Goal: Task Accomplishment & Management: Use online tool/utility

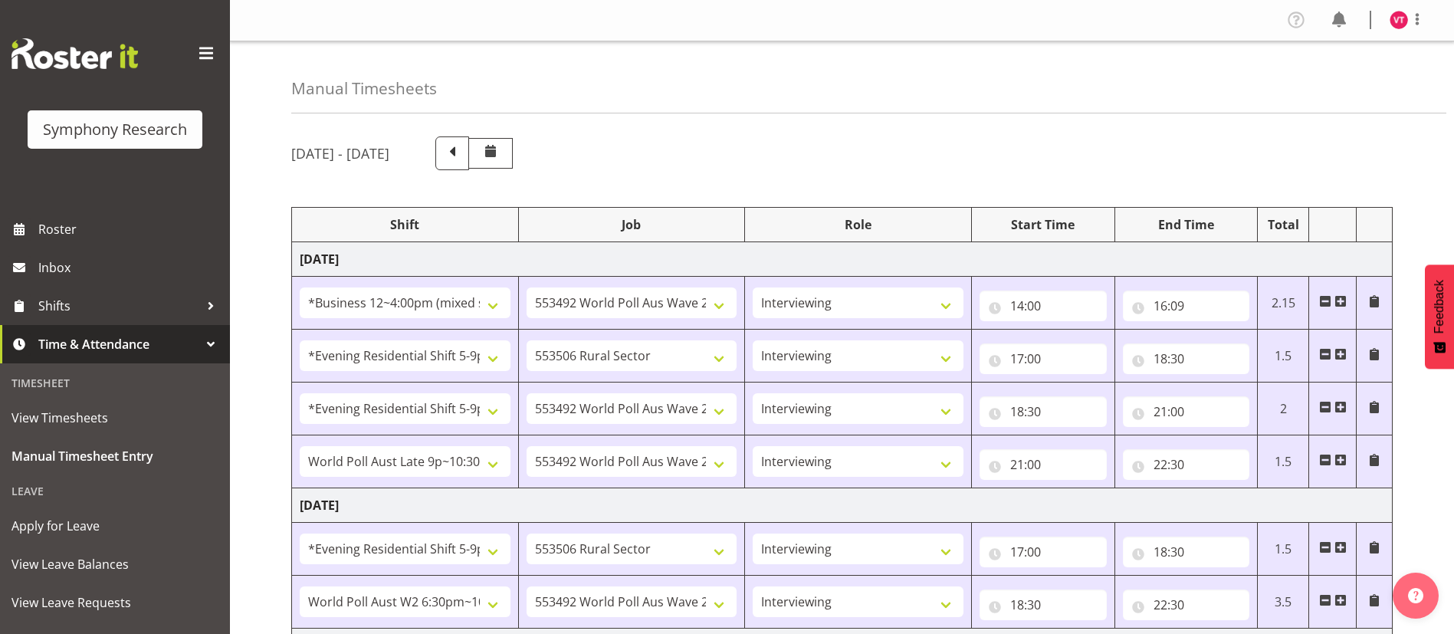
select select "81741"
select select "10499"
select select "47"
select select "48116"
select select "10587"
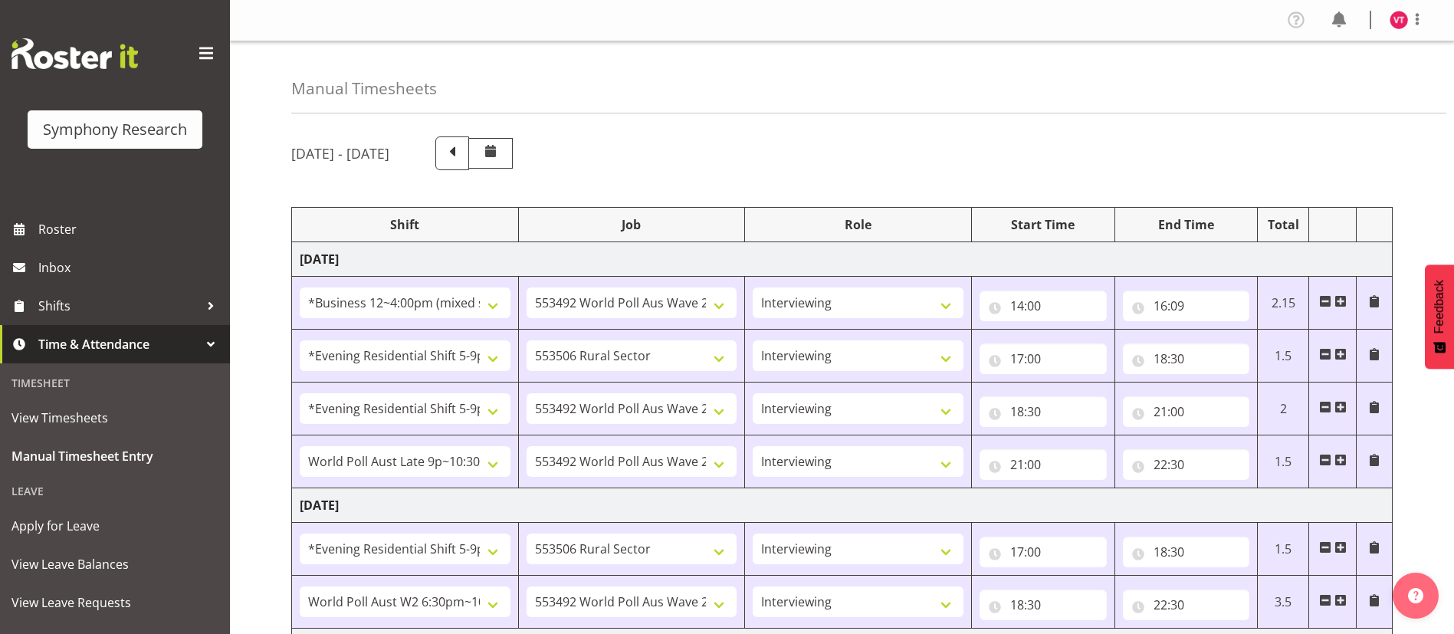
select select "47"
select select "48116"
select select "10499"
select select "47"
select select "57511"
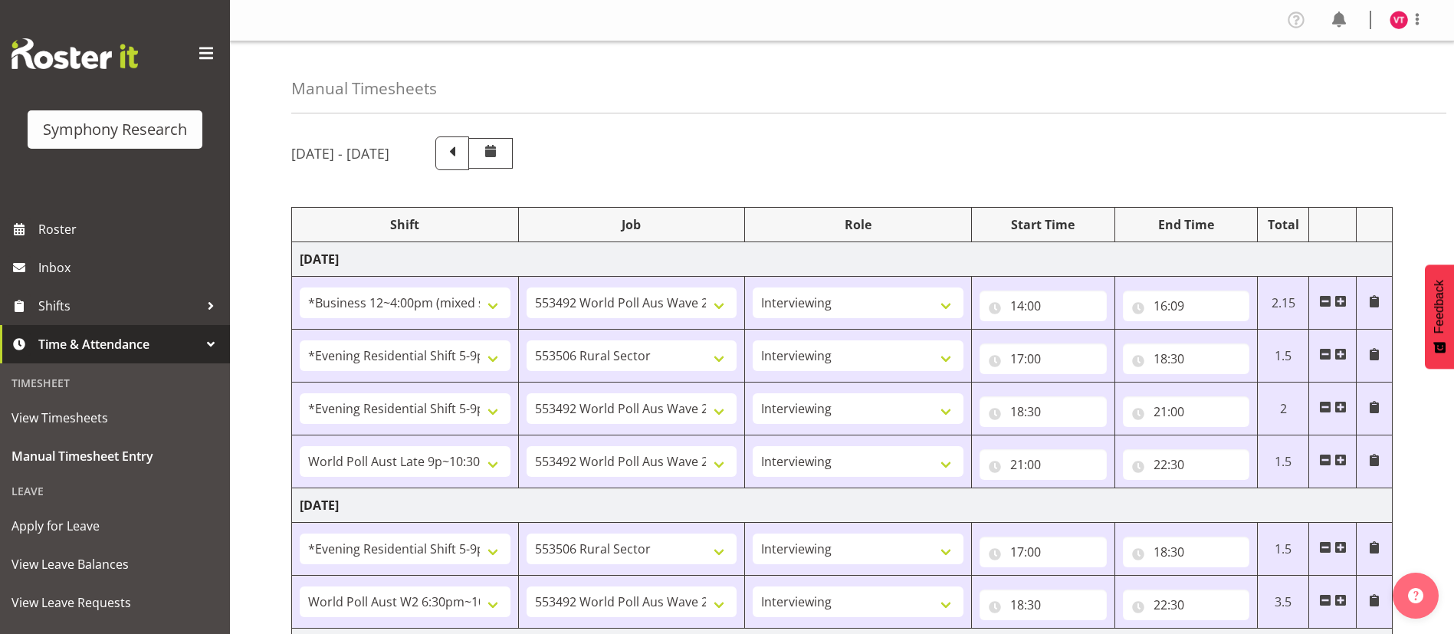
select select "10499"
select select "47"
select select "48116"
select select "10587"
select select "47"
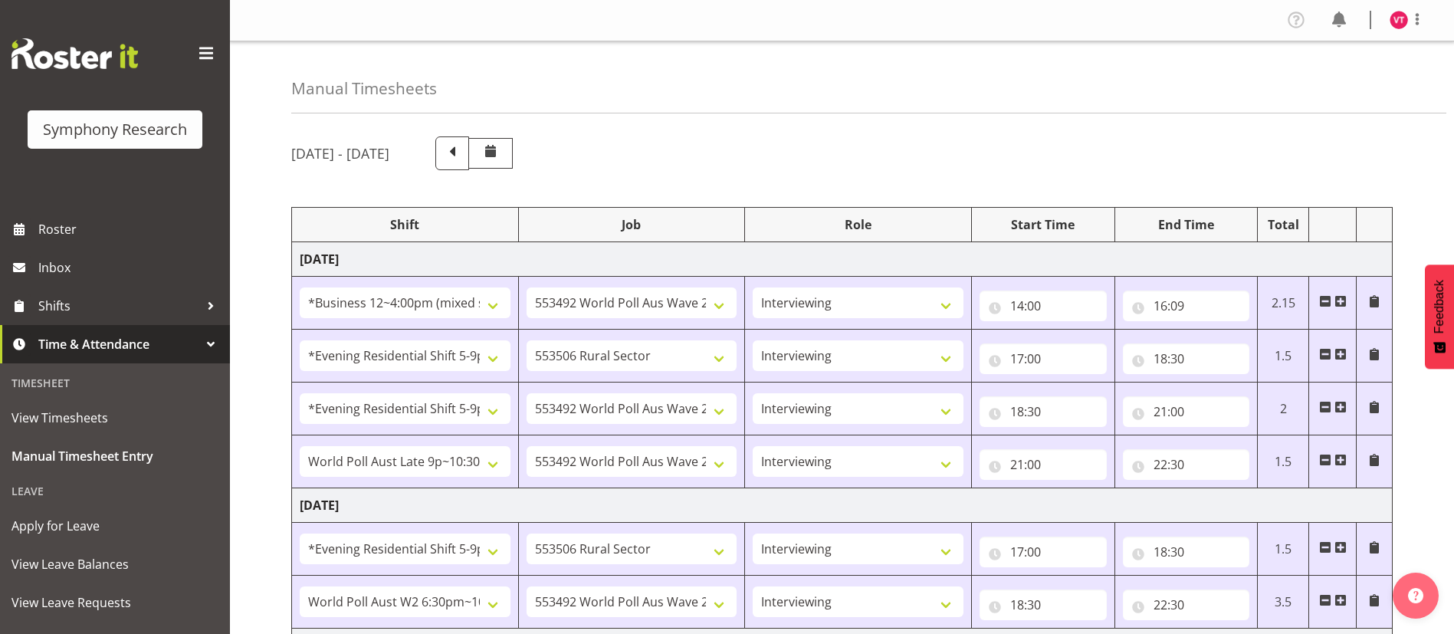
select select "56692"
select select "10499"
select select "47"
select select "81741"
select select "10587"
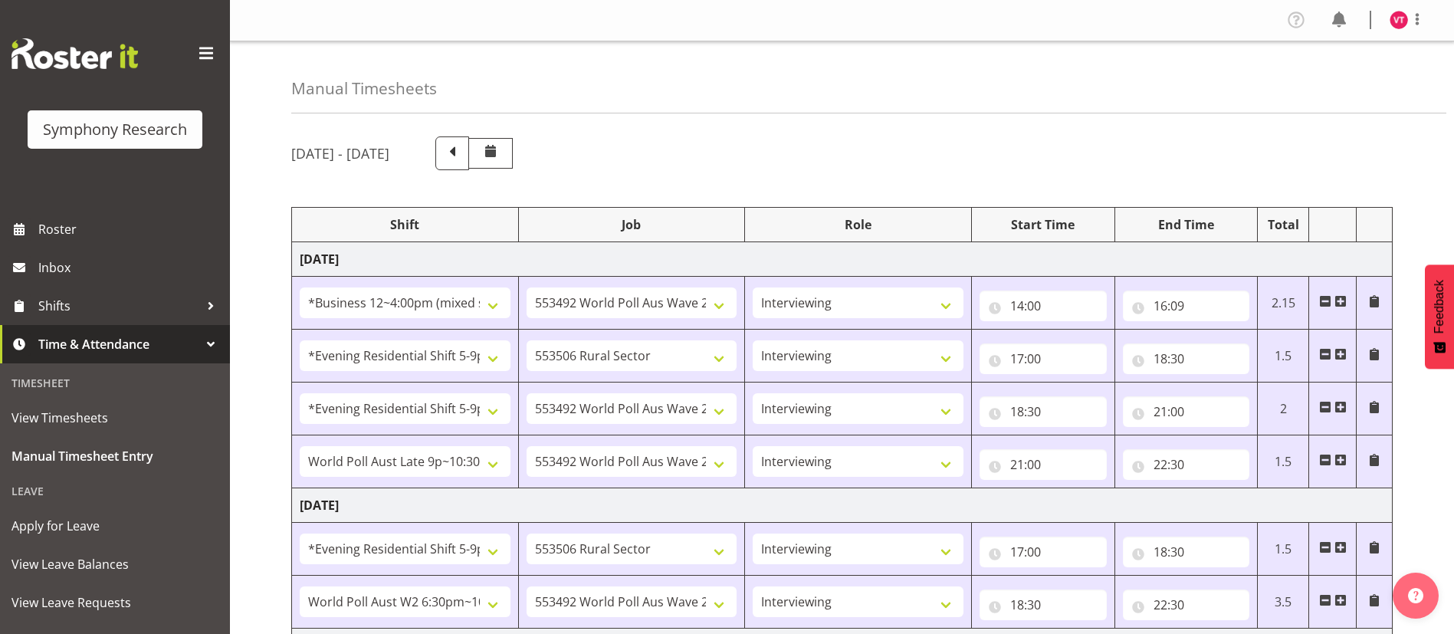
select select "47"
select select "48116"
select select "10587"
select select "47"
select select "56692"
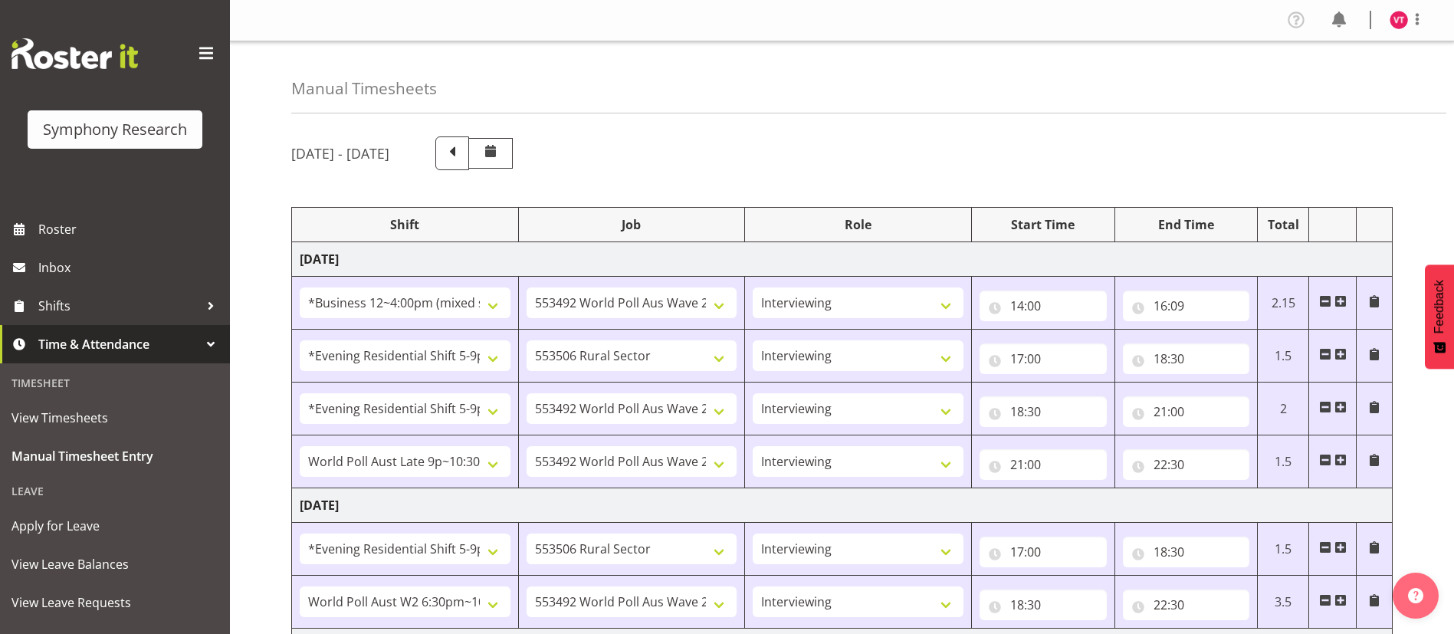
select select "10499"
select select "47"
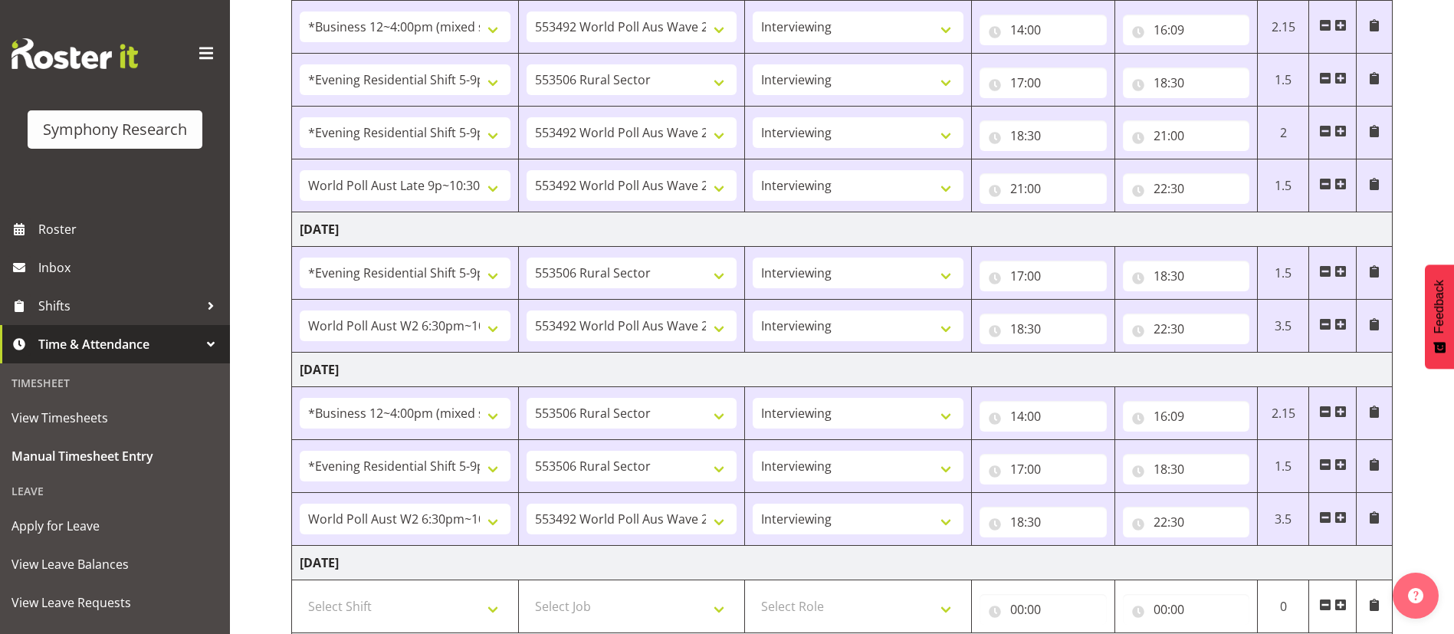
click at [1423, 87] on div "[DATE] - [DATE] Shift Job Role Start Time End Time Total [DATE] !!Weekend Resid…" at bounding box center [872, 415] width 1162 height 1132
